Goal: Task Accomplishment & Management: Use online tool/utility

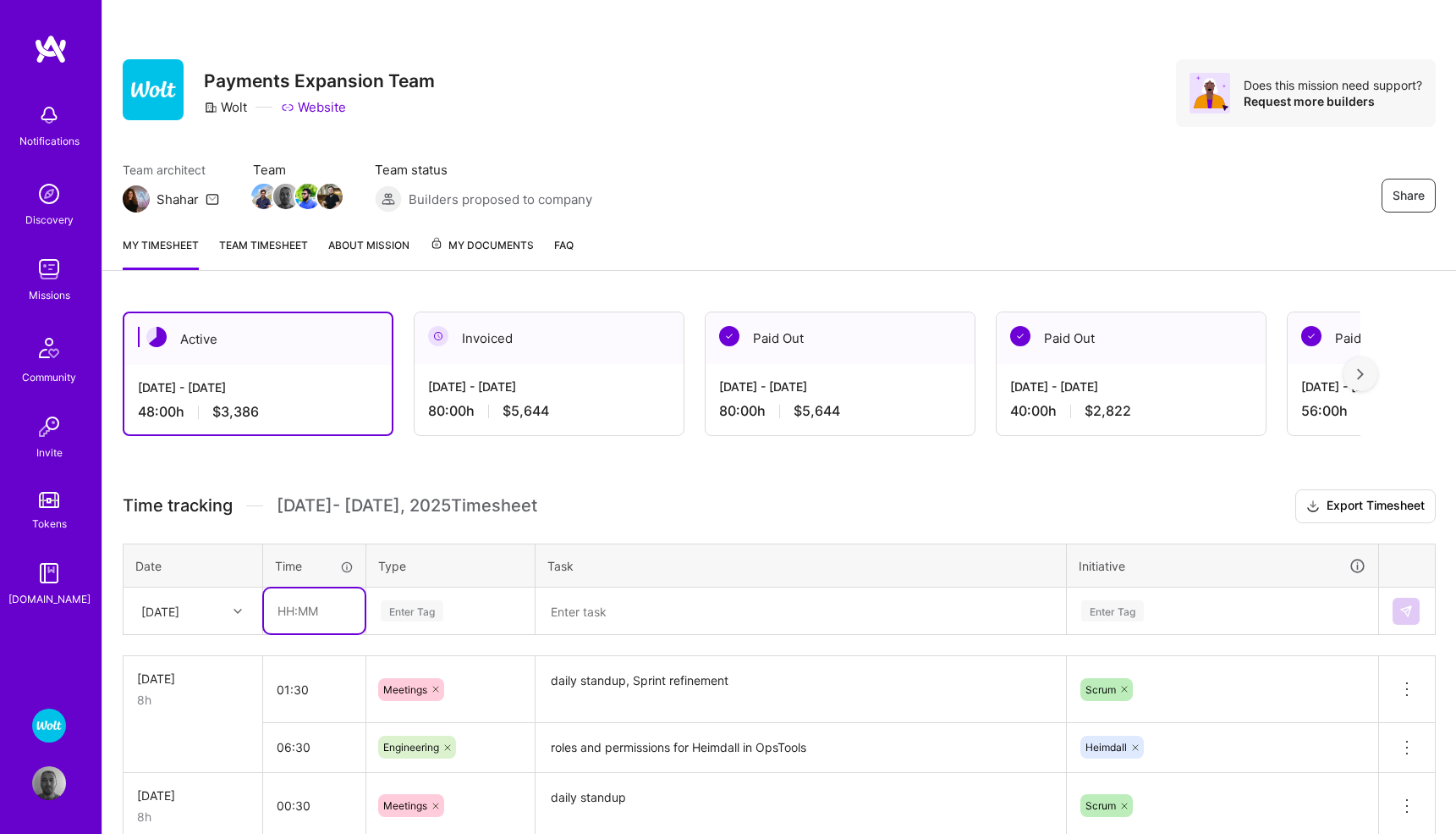
click at [305, 610] on input "text" at bounding box center [314, 610] width 101 height 45
type input "00:30"
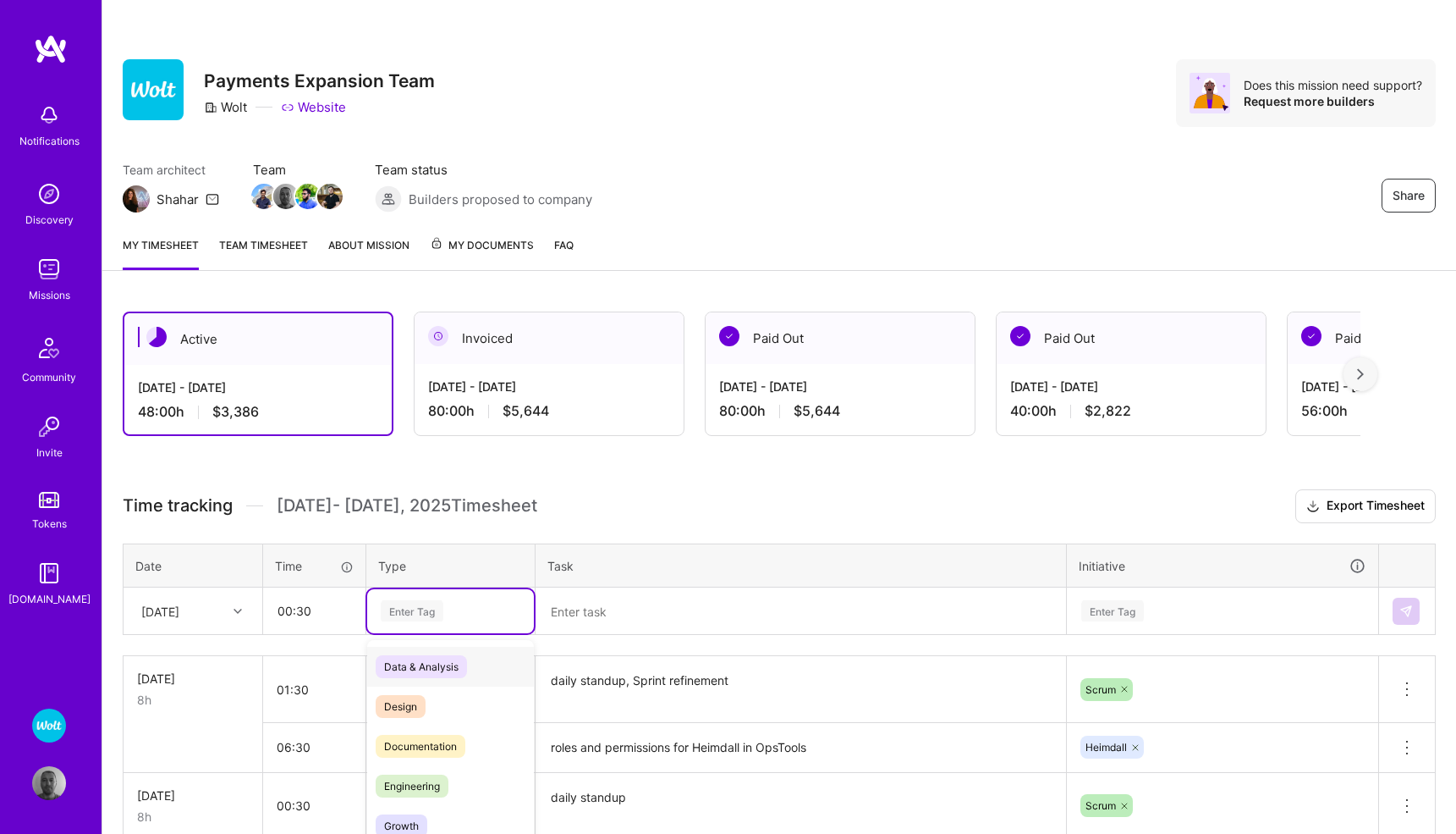
scroll to position [66, 0]
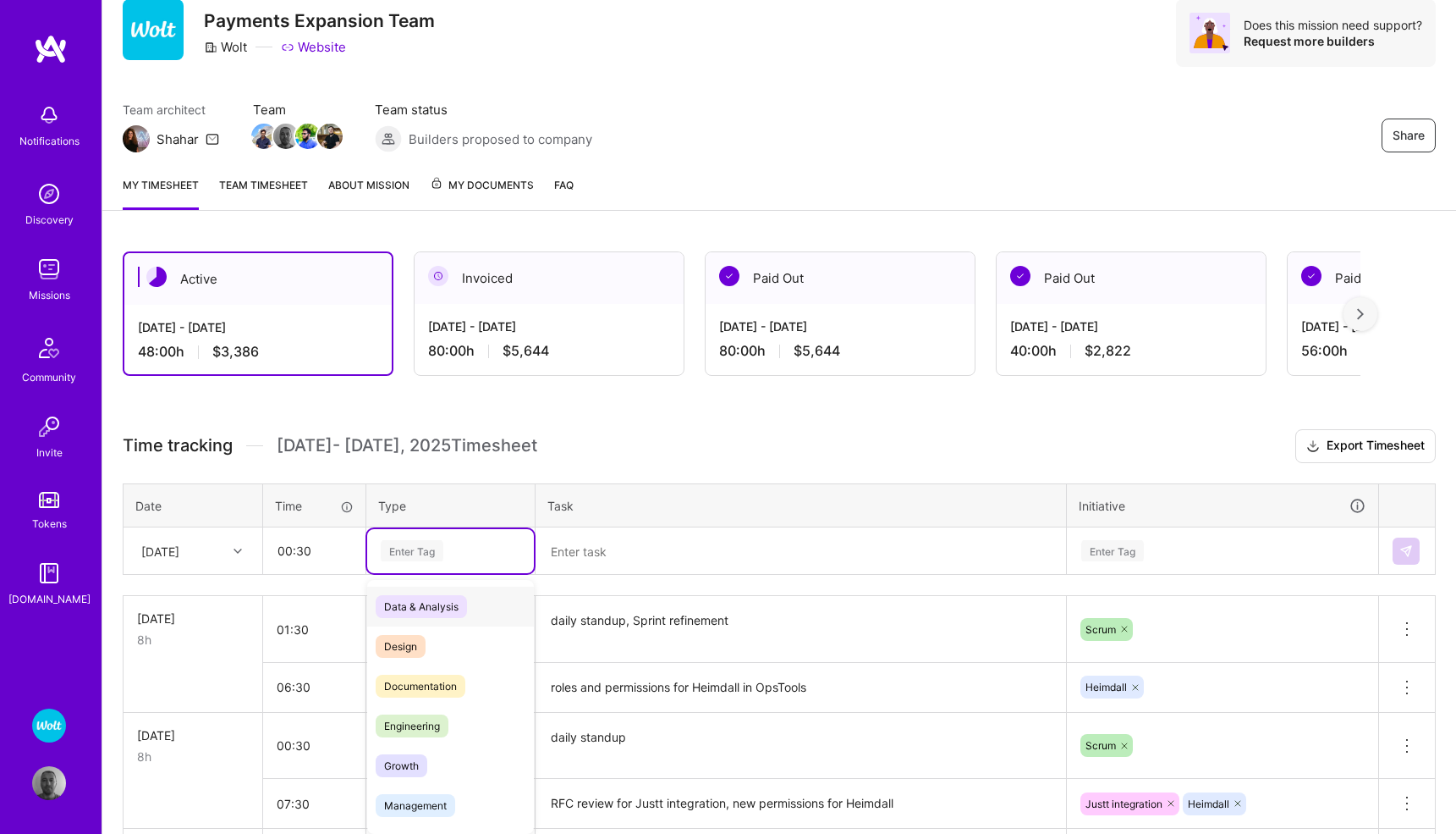
click at [424, 573] on div "option Data & Analysis focused, 0 of 2. 17 results available. Use Up and Down t…" at bounding box center [450, 551] width 167 height 44
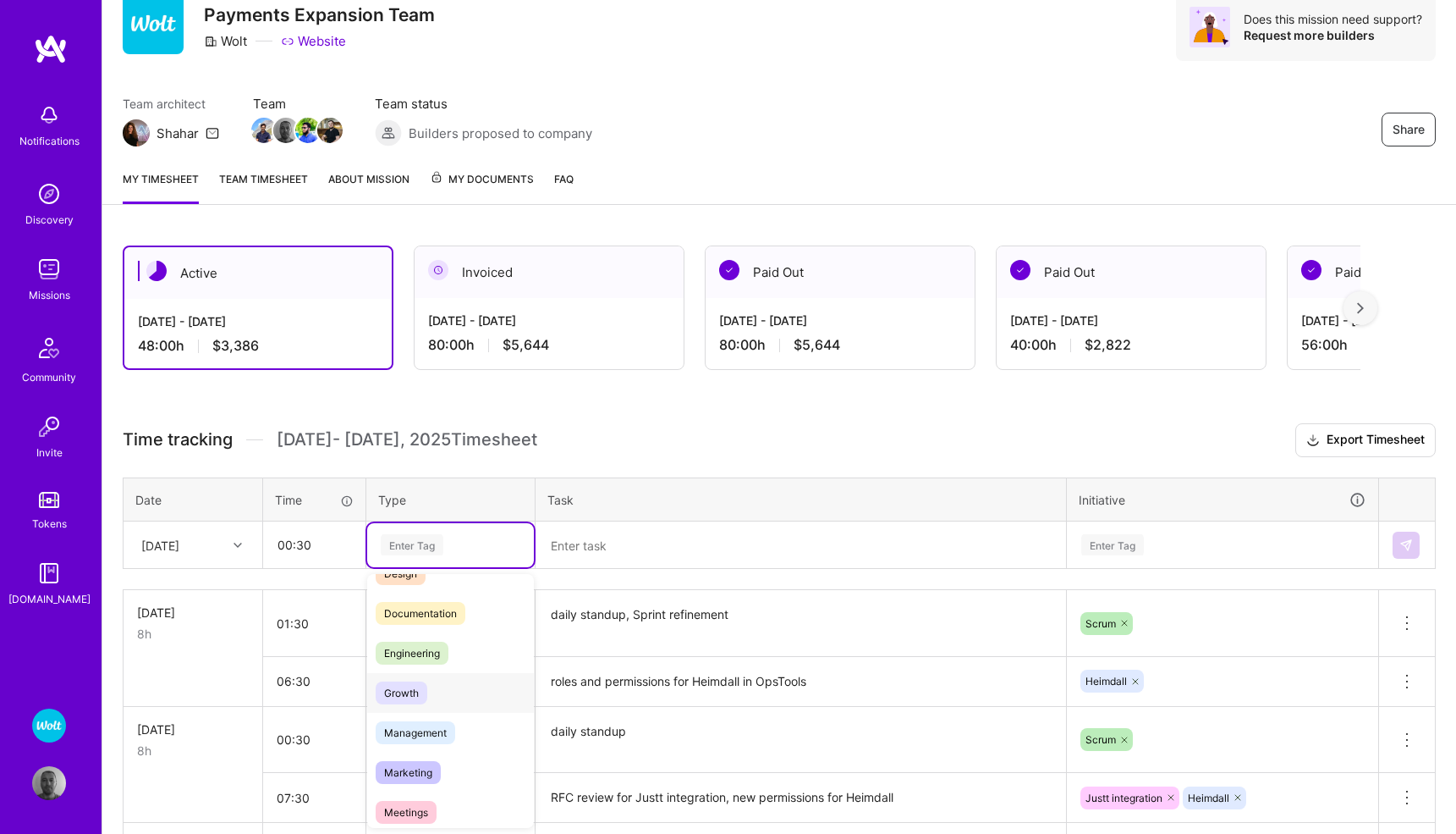
scroll to position [79, 0]
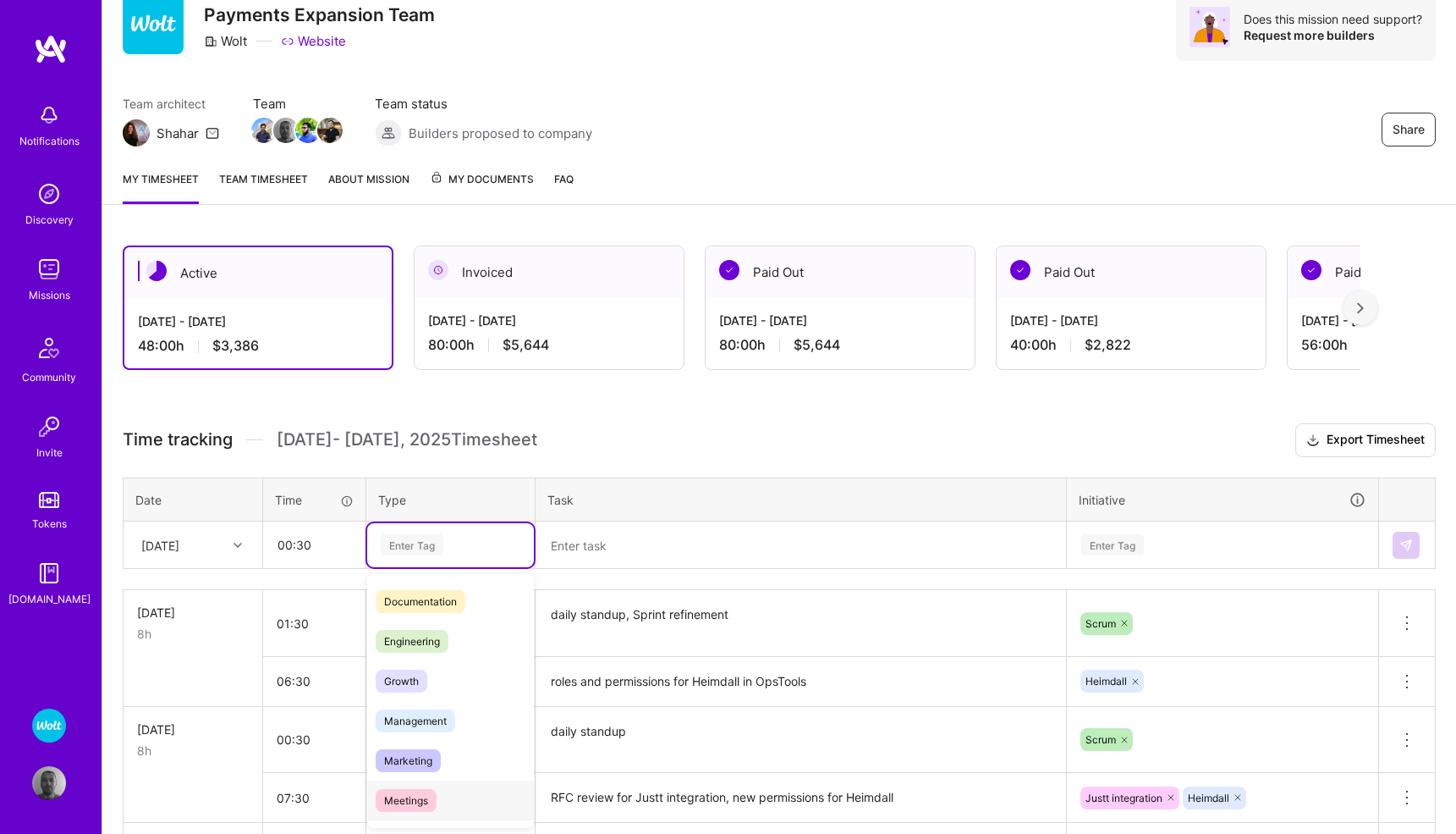
click at [409, 797] on span "Meetings" at bounding box center [406, 800] width 61 height 23
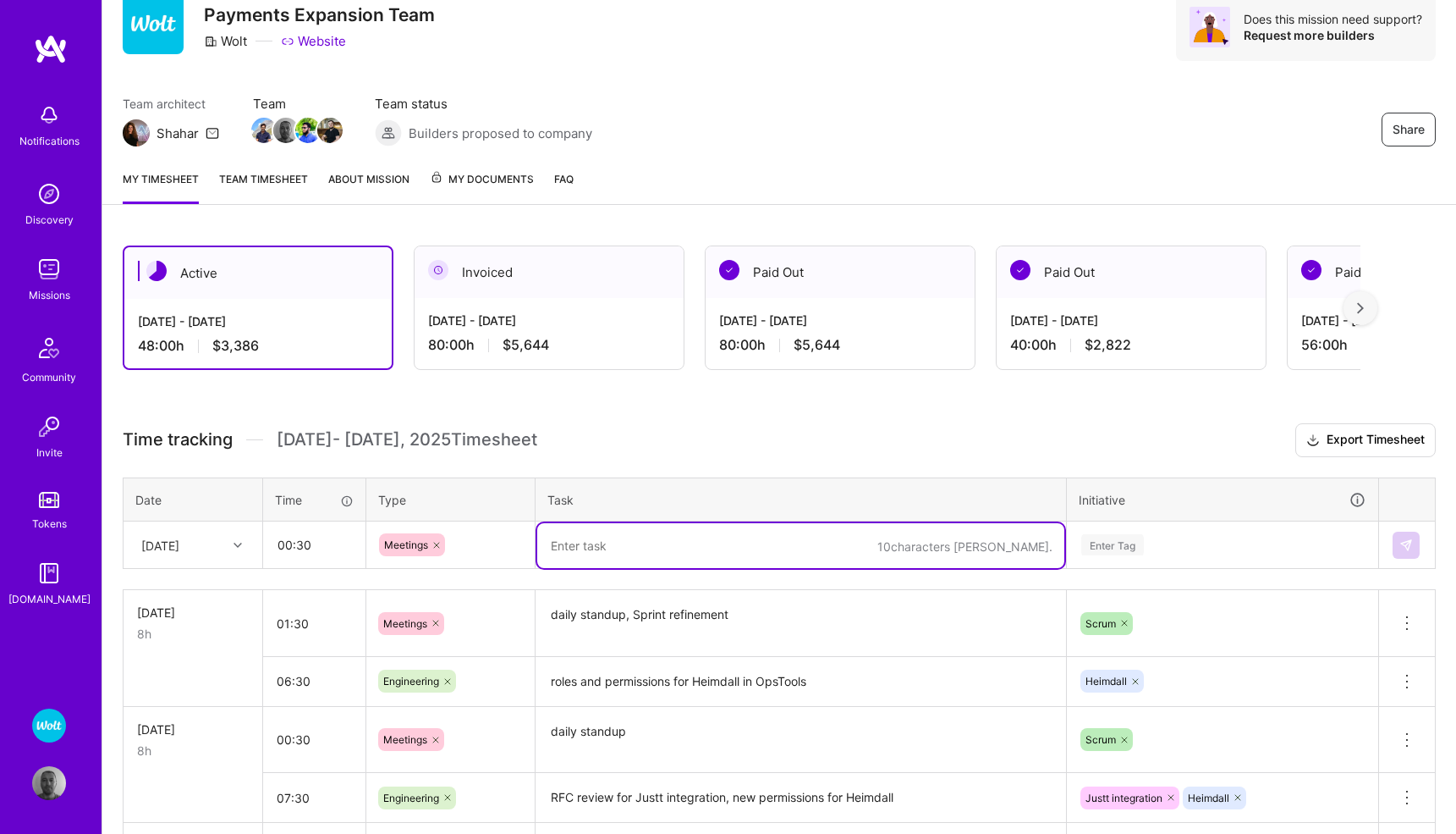
click at [601, 538] on textarea at bounding box center [800, 545] width 527 height 45
type textarea "daily standup"
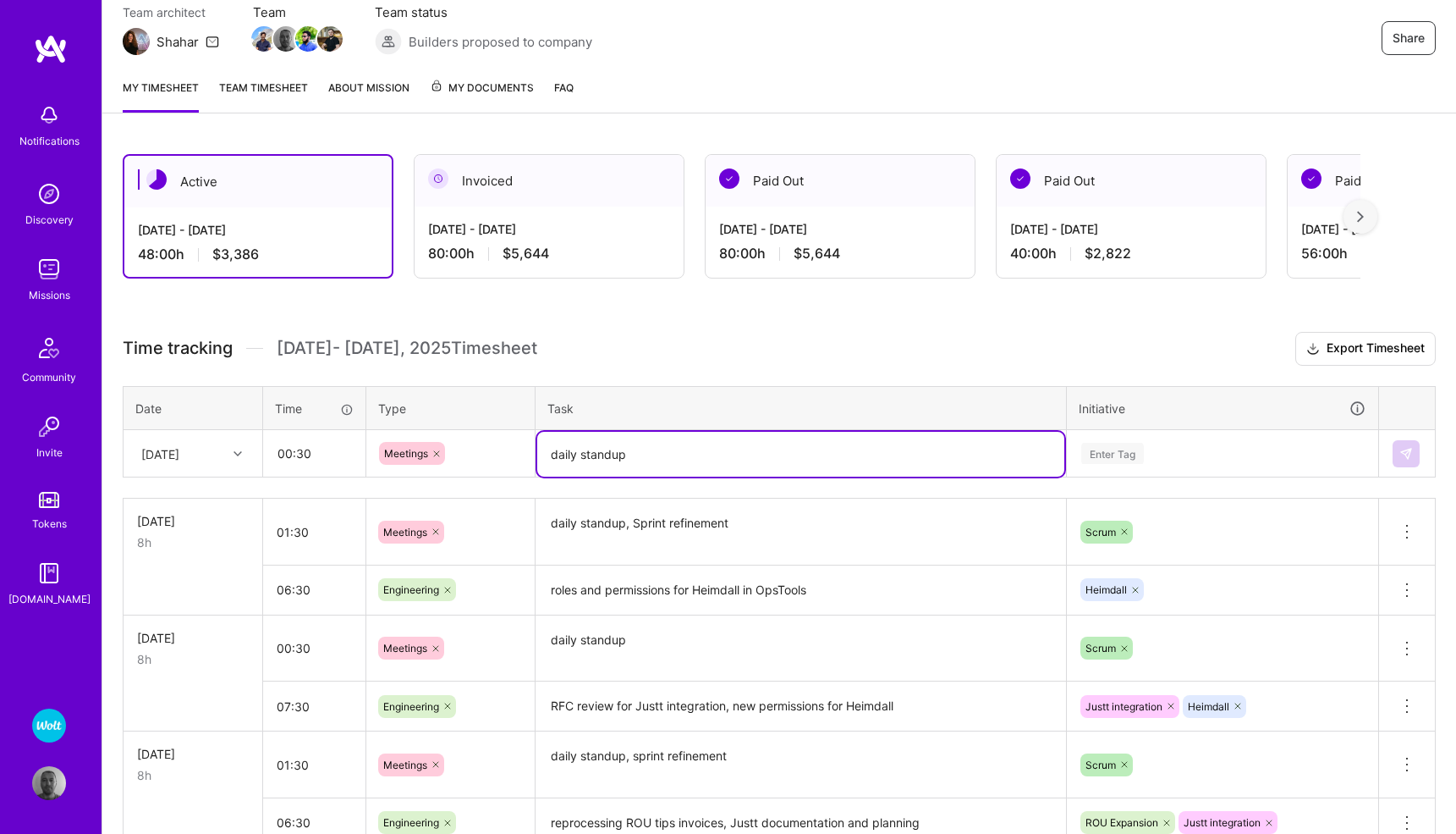
click at [1117, 476] on div "Enter Tag" at bounding box center [1222, 454] width 310 height 44
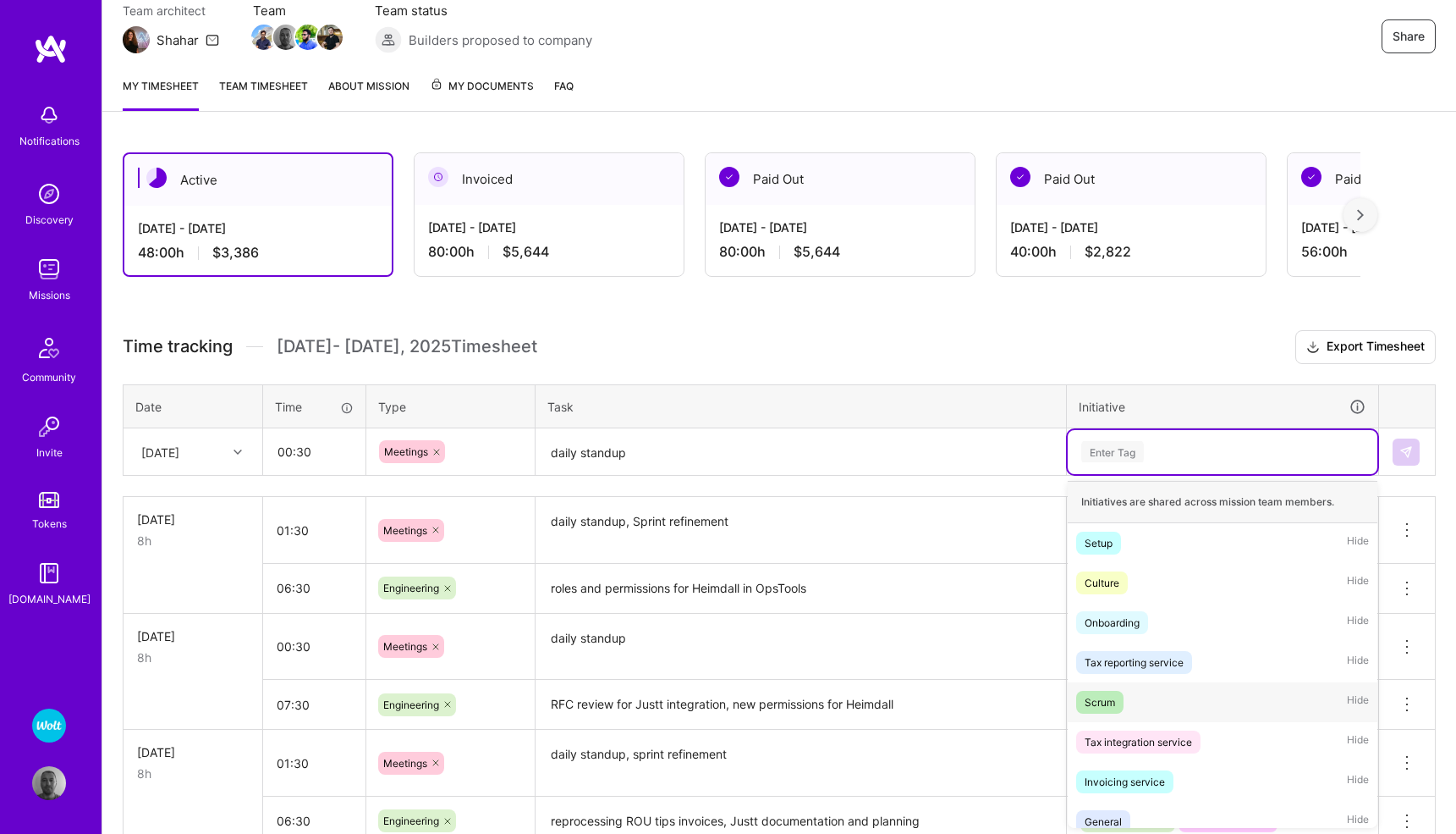
click at [1108, 700] on div "Scrum" at bounding box center [1100, 702] width 31 height 18
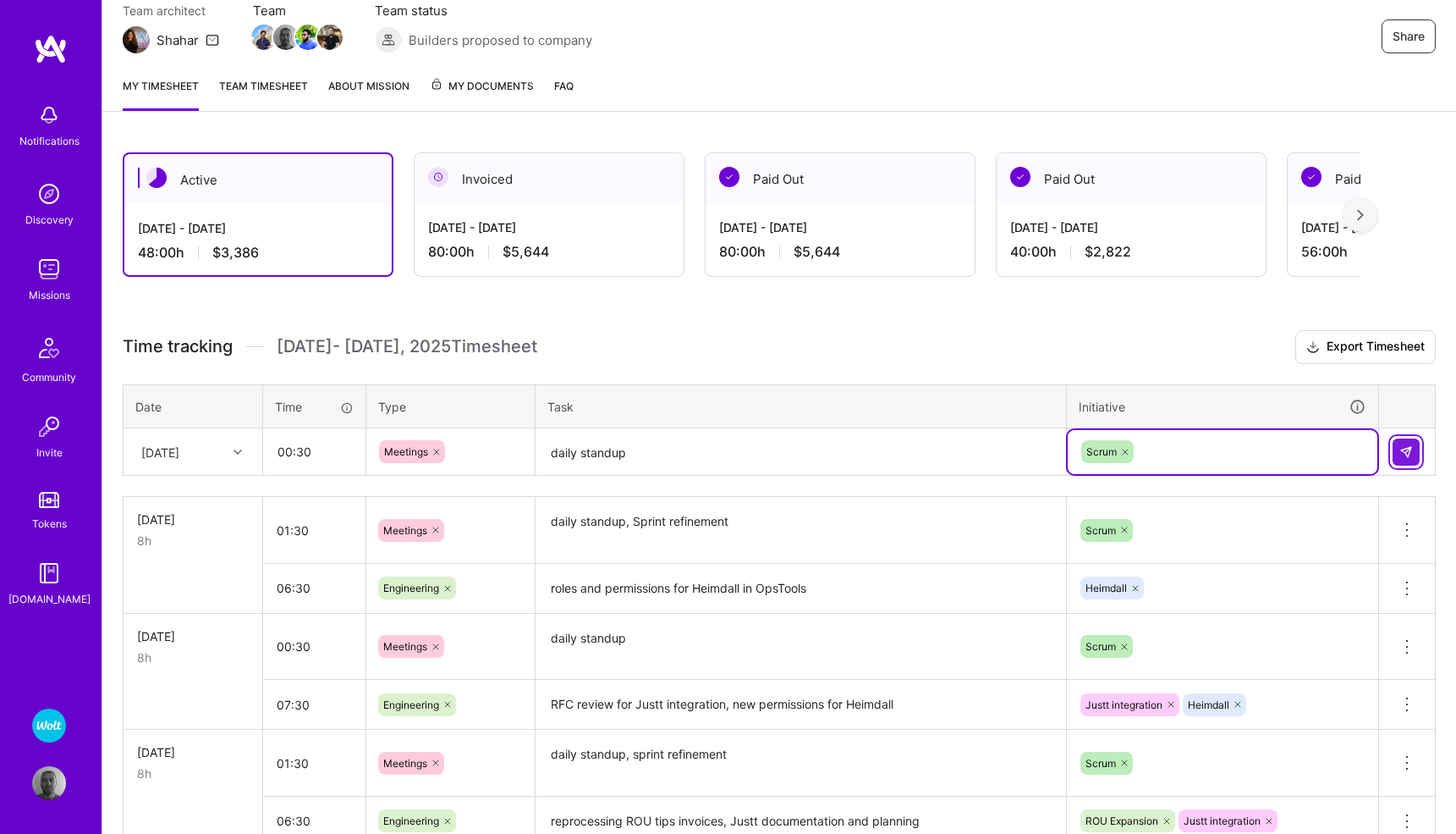
click at [1407, 449] on img at bounding box center [1406, 451] width 13 height 13
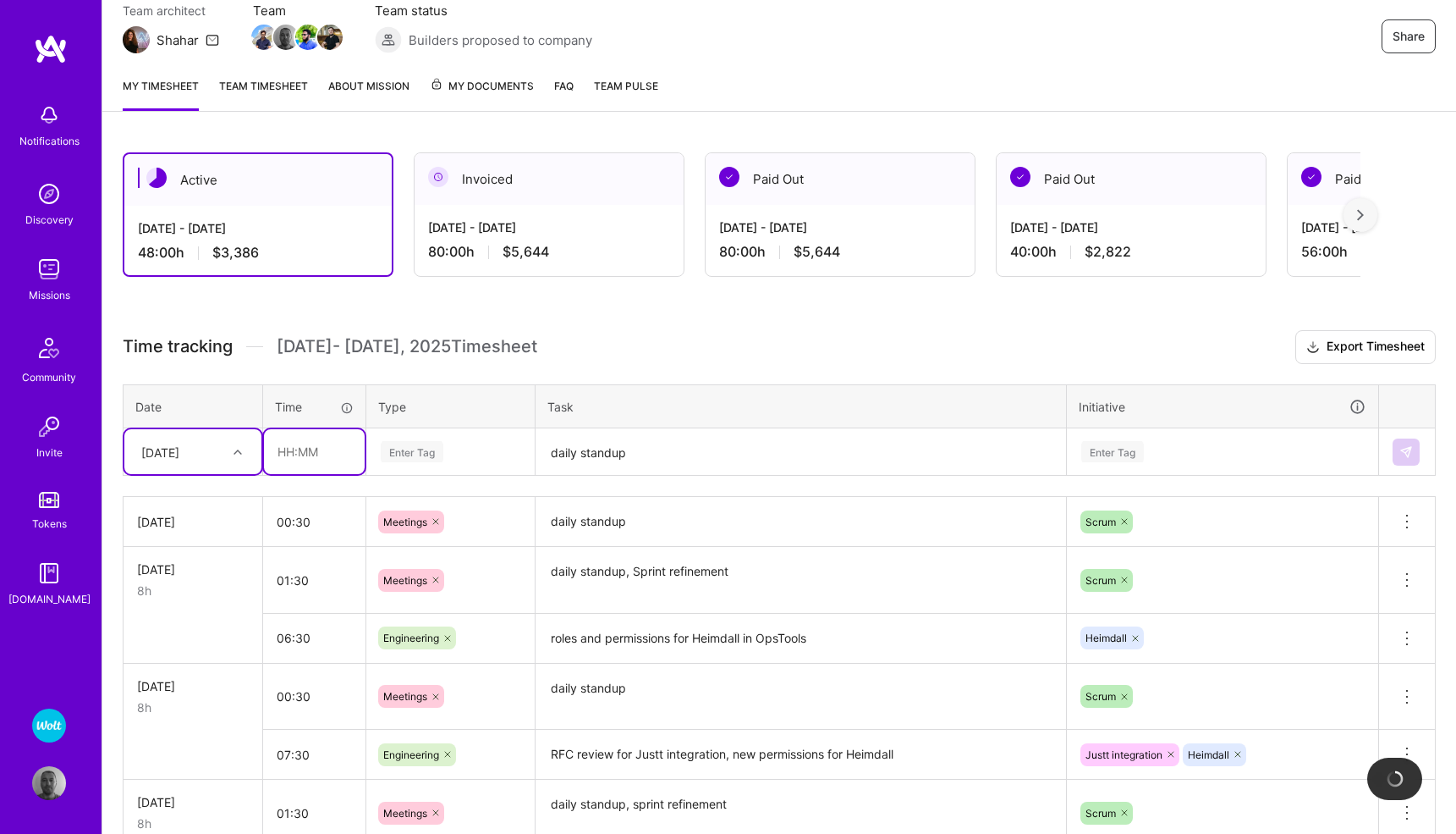
click at [313, 448] on input "text" at bounding box center [314, 451] width 101 height 45
type input "07:30"
click at [409, 455] on div "Enter Tag" at bounding box center [412, 452] width 63 height 26
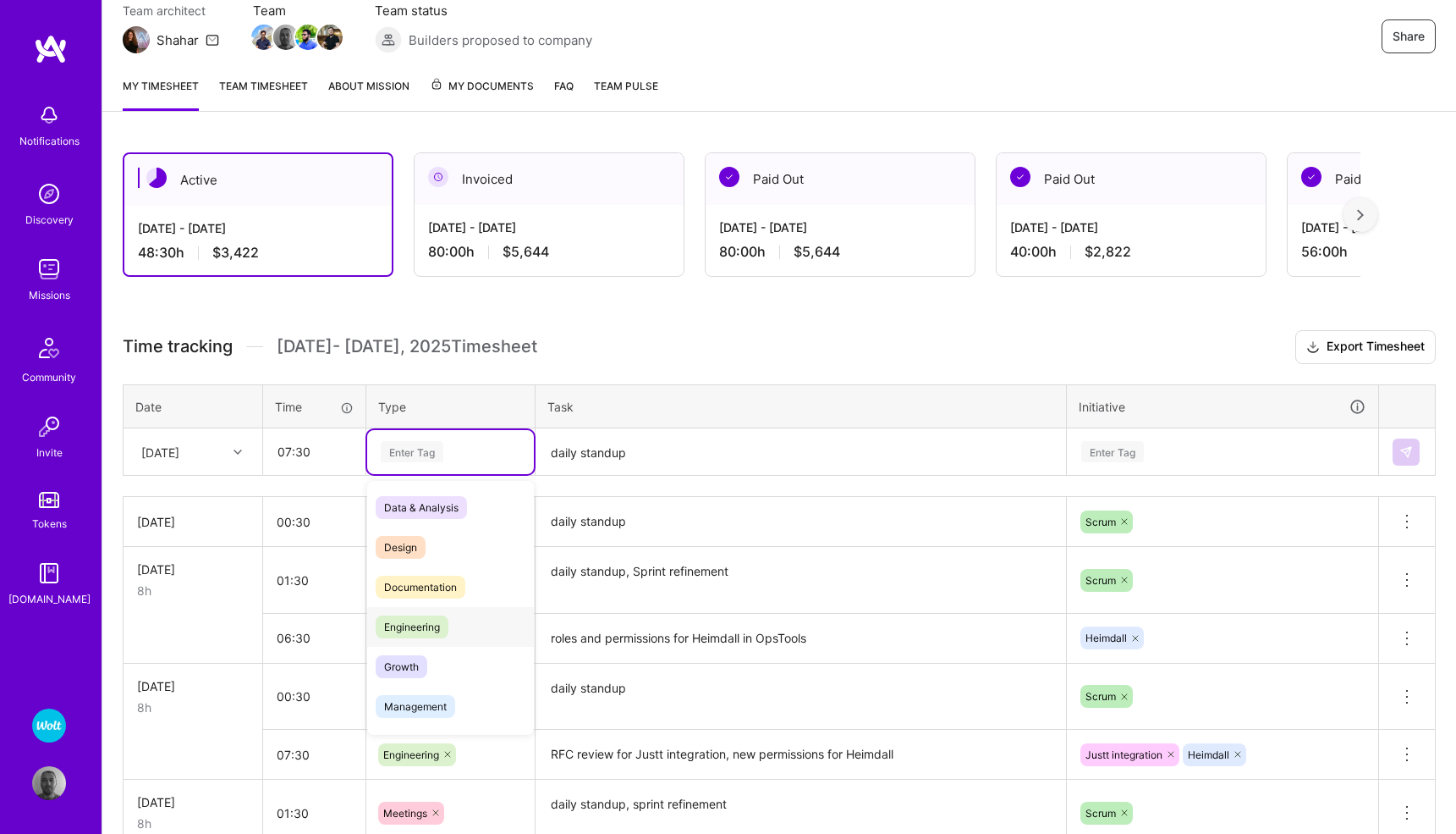
click at [432, 626] on span "Engineering" at bounding box center [412, 627] width 72 height 23
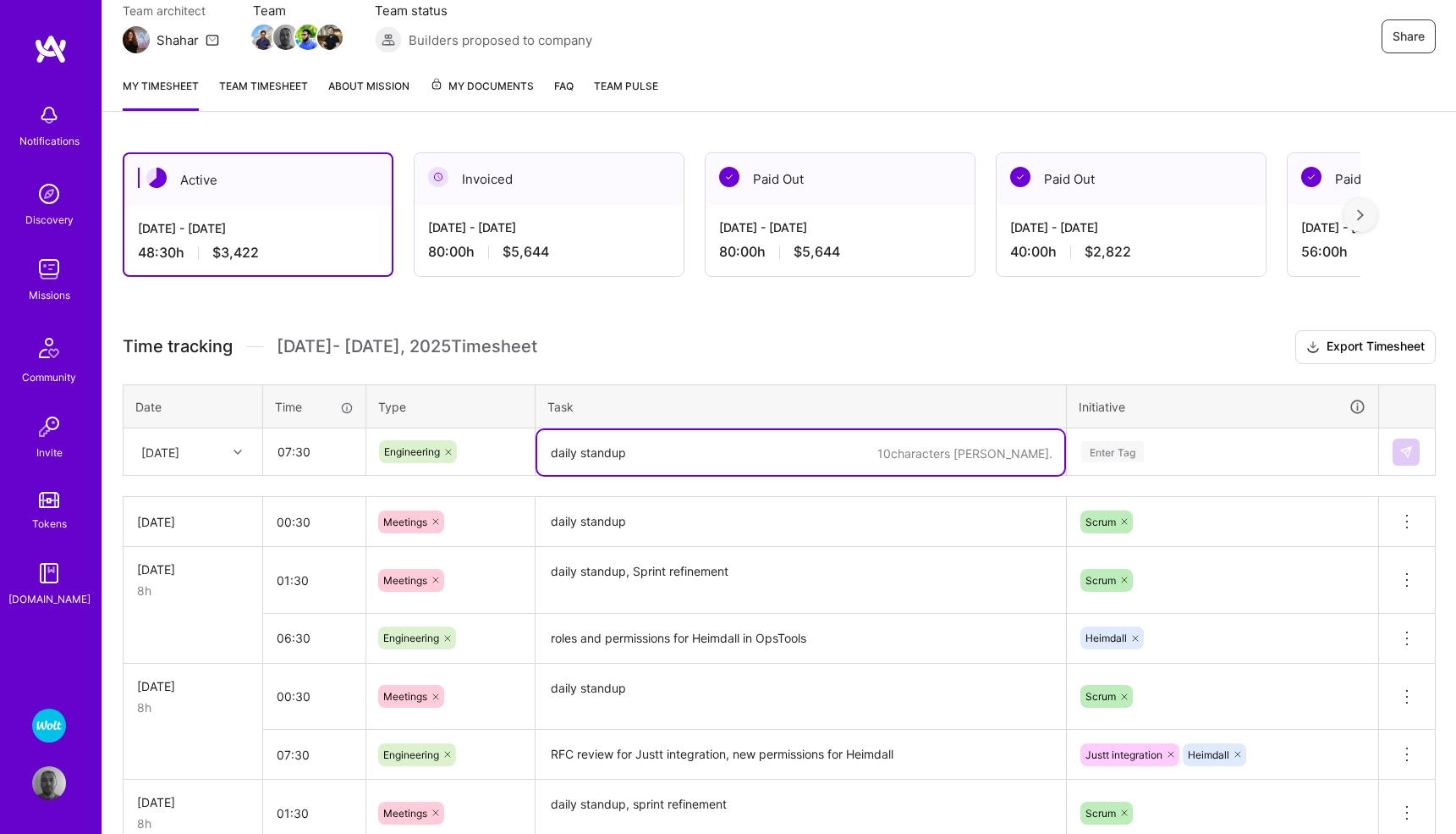
click at [612, 462] on textarea "daily standup" at bounding box center [800, 452] width 527 height 45
type textarea "Heimdall roles testing, phone number vertex in IDG"
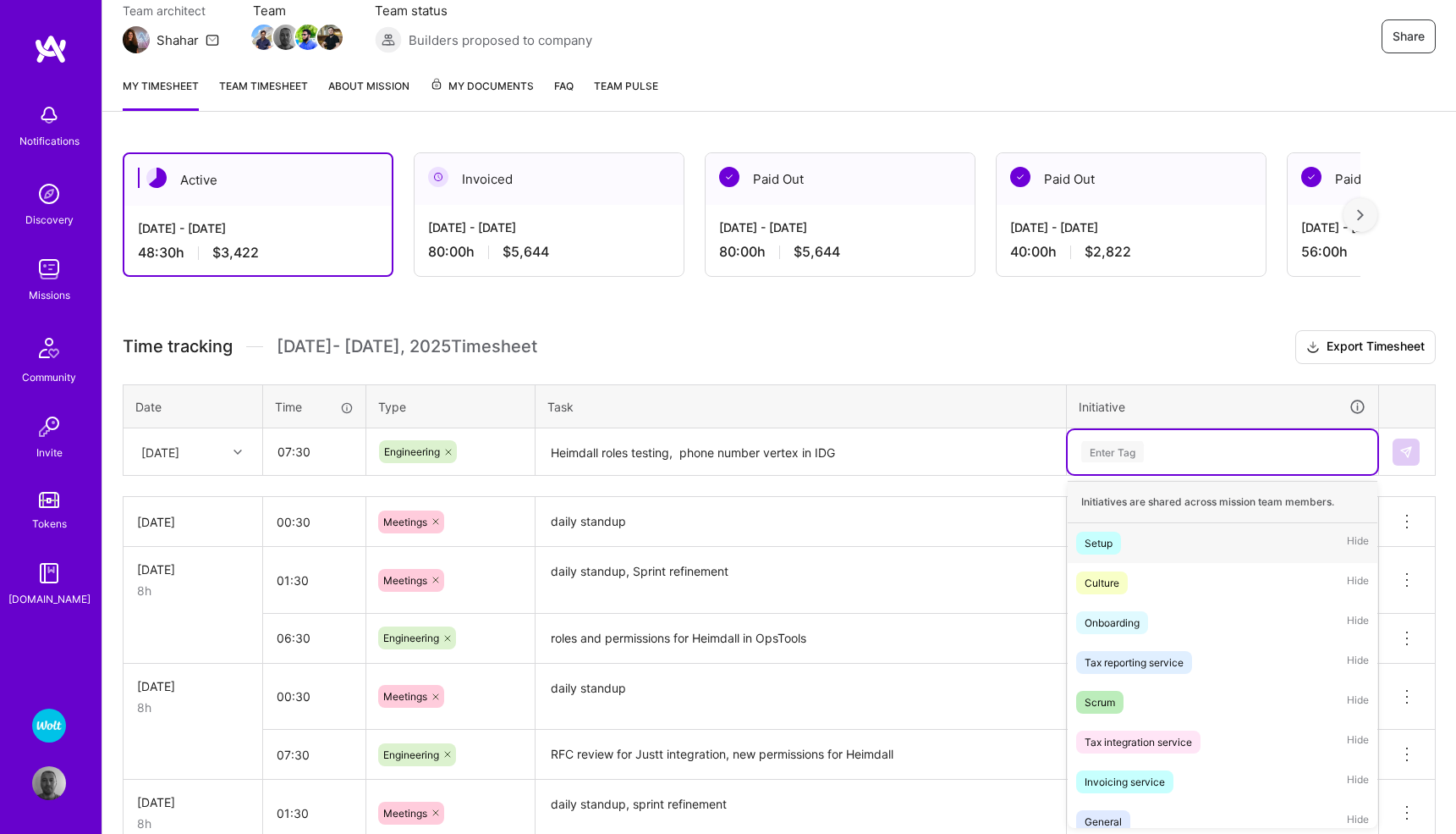
click at [1102, 449] on div "Enter Tag" at bounding box center [1113, 452] width 63 height 26
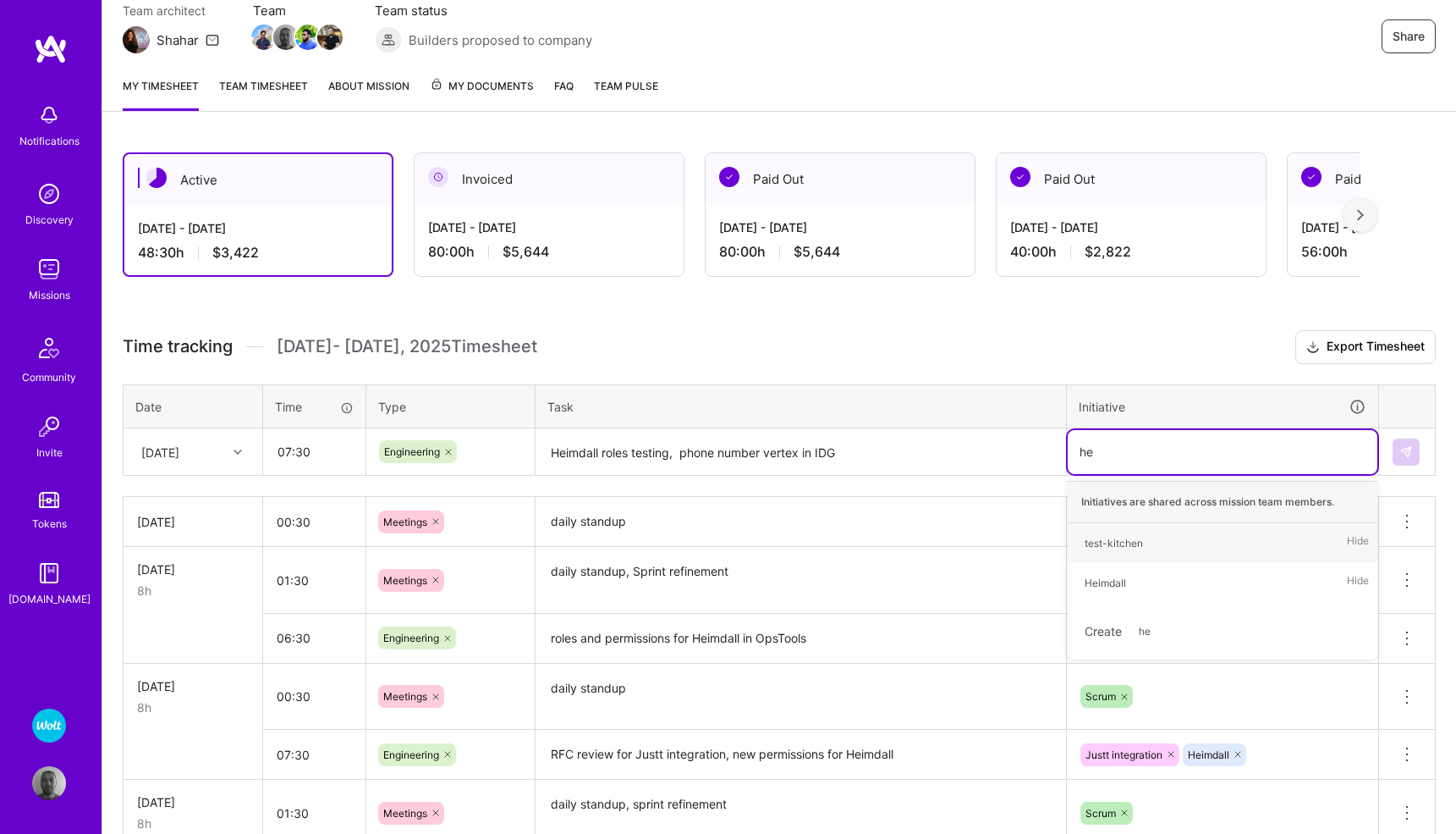
type input "hei"
click at [1122, 539] on div "Heimdall" at bounding box center [1105, 543] width 41 height 18
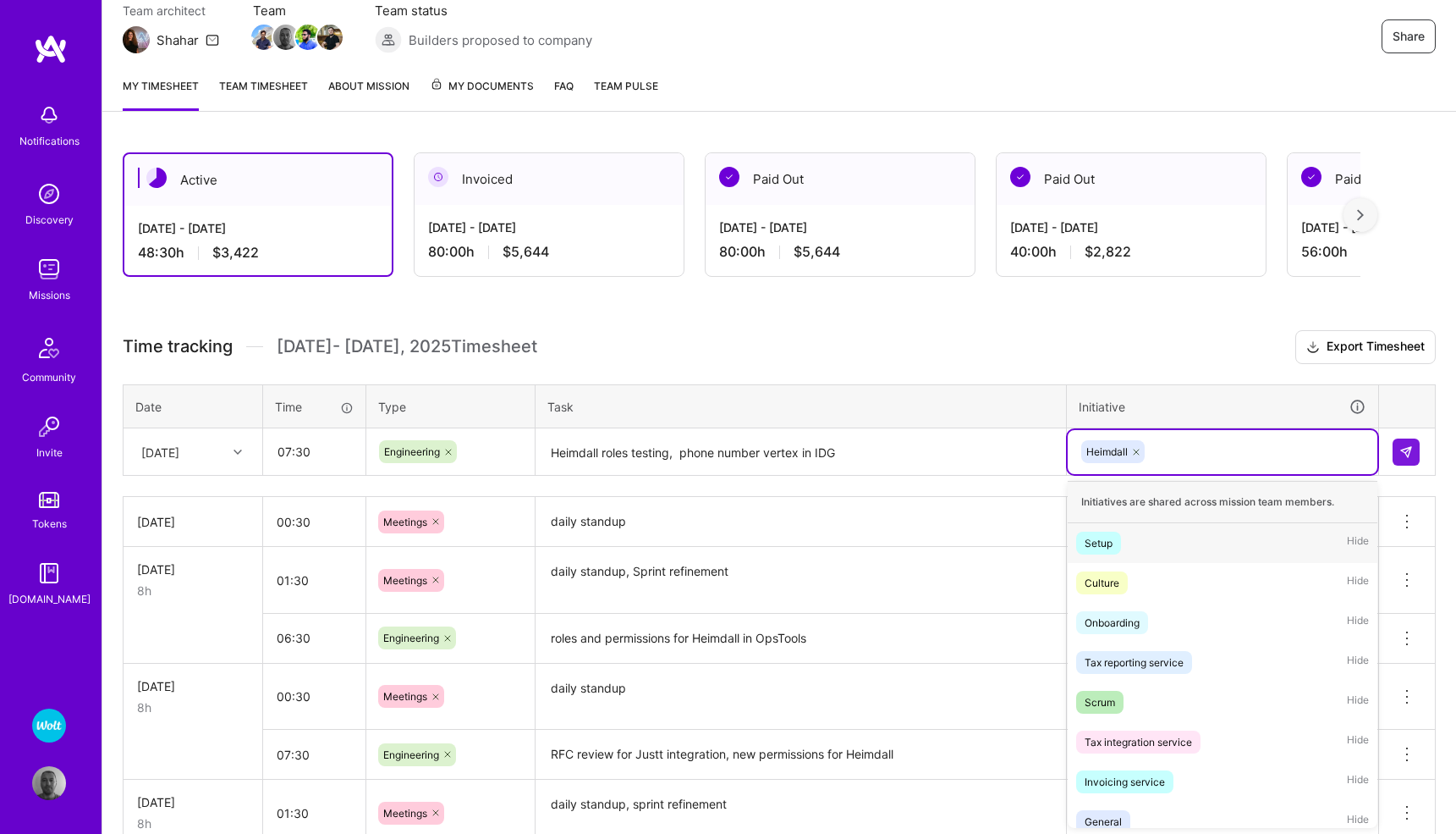
click at [1165, 457] on div "Heimdall" at bounding box center [1223, 452] width 286 height 26
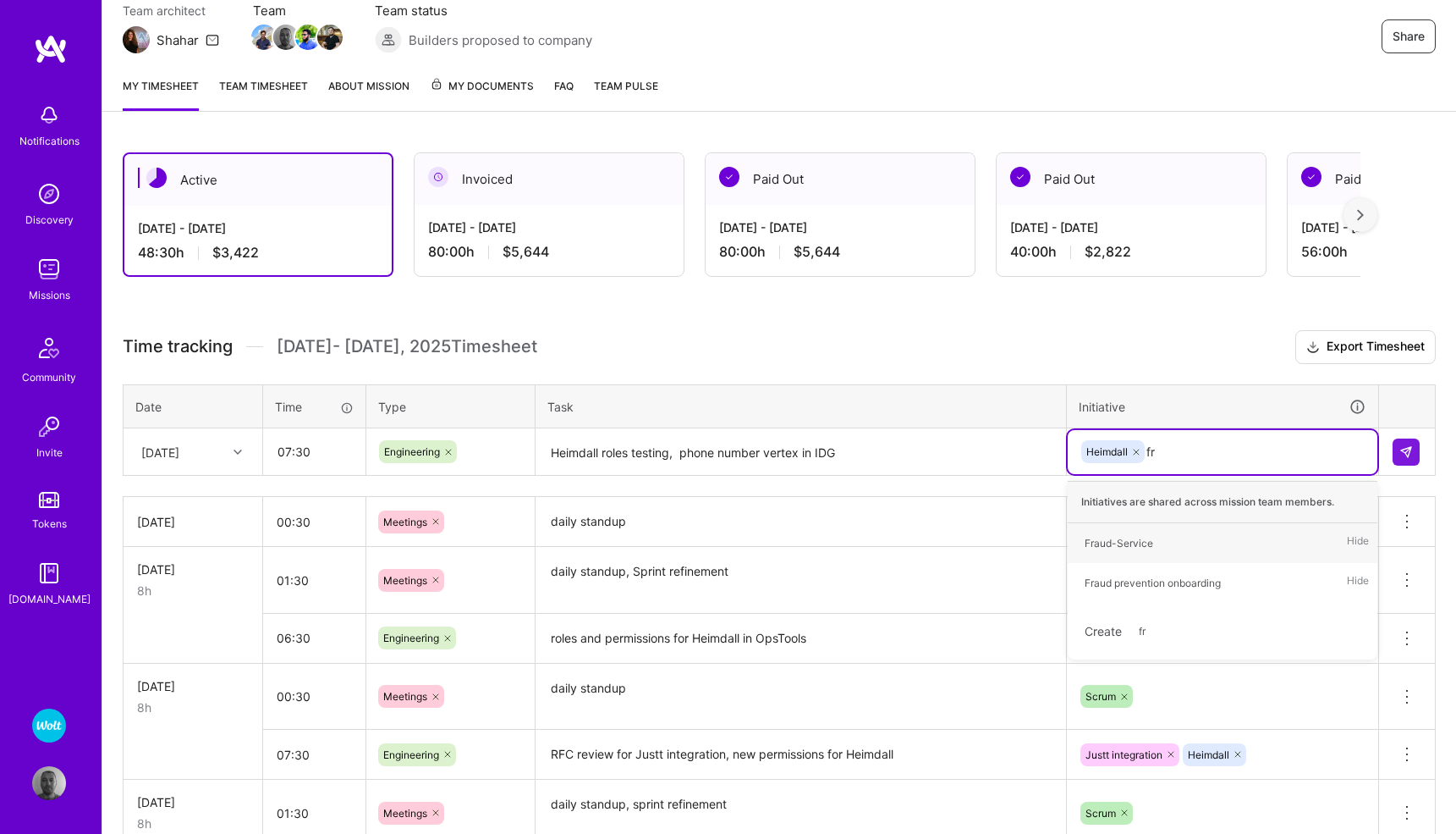
type input "fra"
click at [1165, 549] on div "Fraud-Service Hide" at bounding box center [1222, 543] width 310 height 40
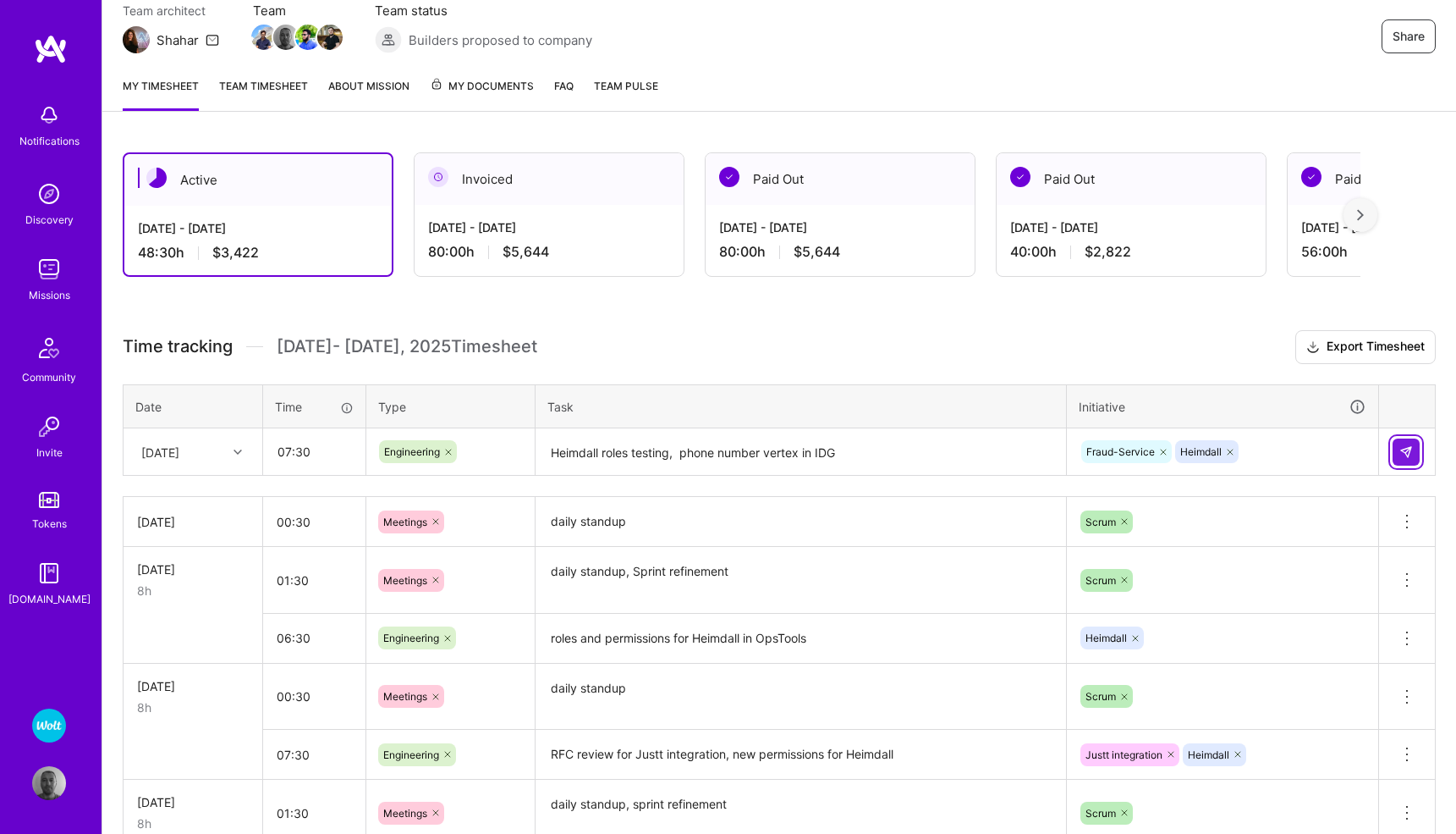
click at [1405, 447] on img at bounding box center [1406, 451] width 13 height 13
